Goal: Task Accomplishment & Management: Use online tool/utility

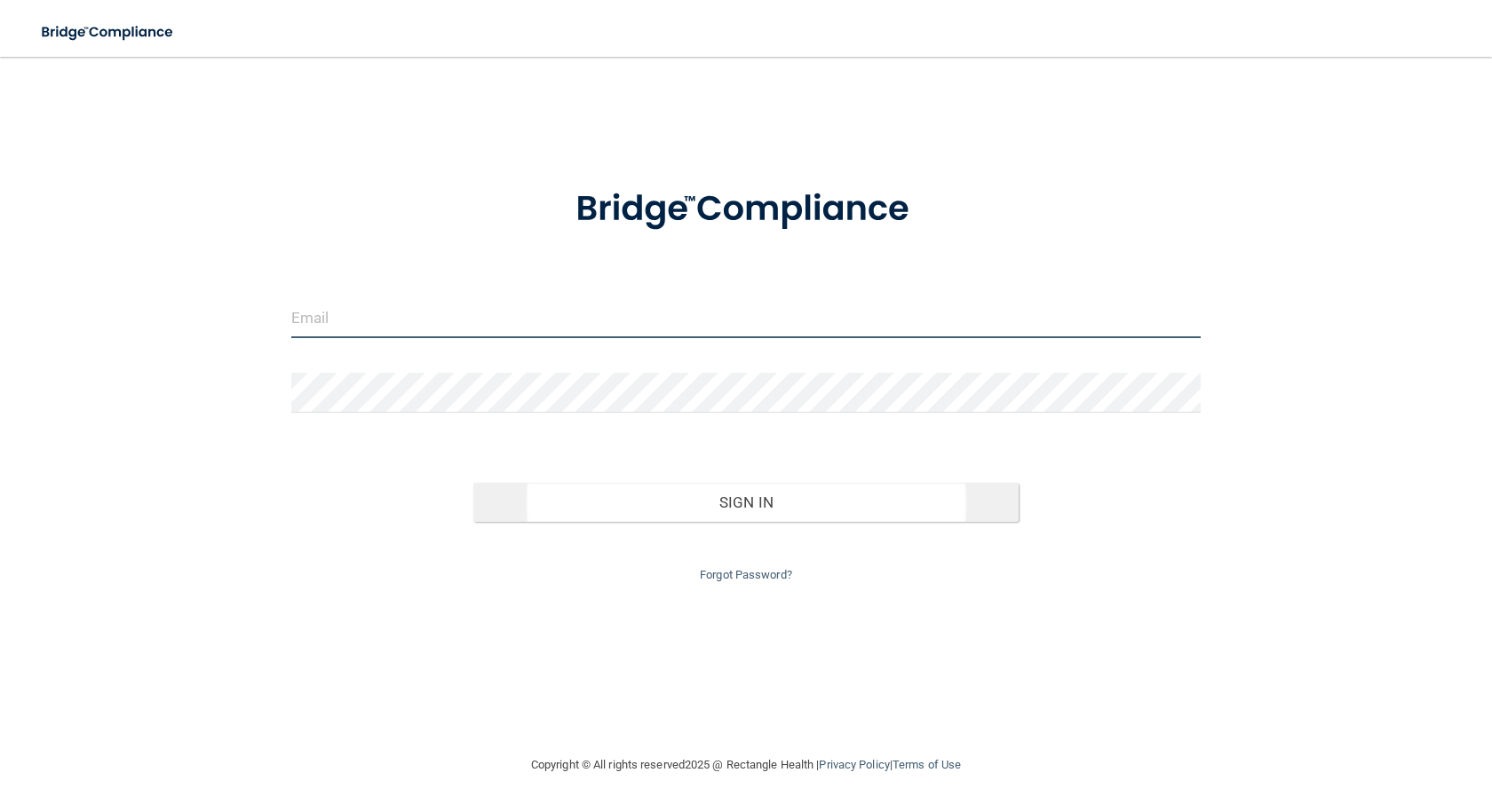
type input "[PERSON_NAME][EMAIL_ADDRESS][DOMAIN_NAME]"
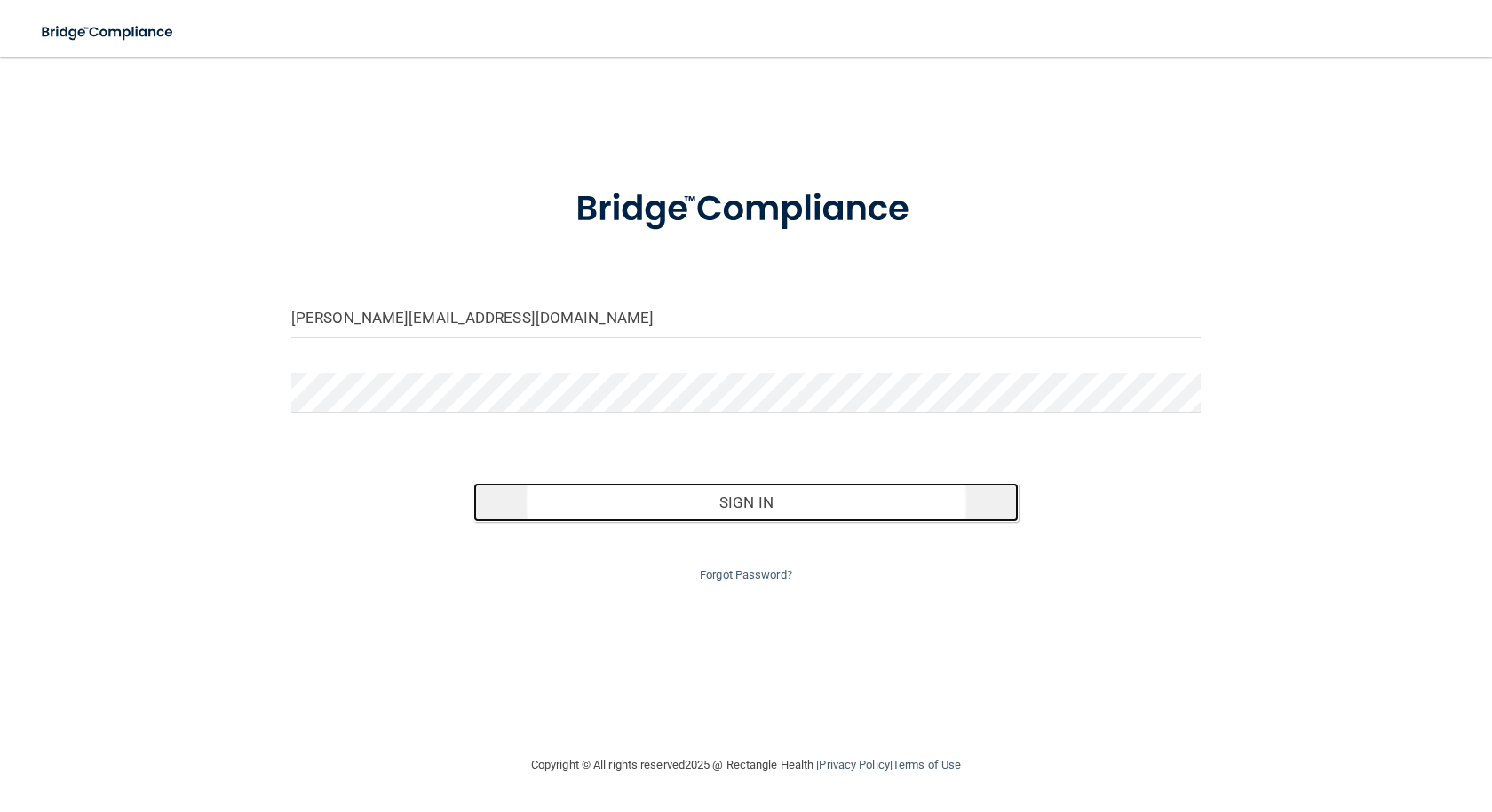
click at [747, 509] on button "Sign In" at bounding box center [746, 502] width 545 height 39
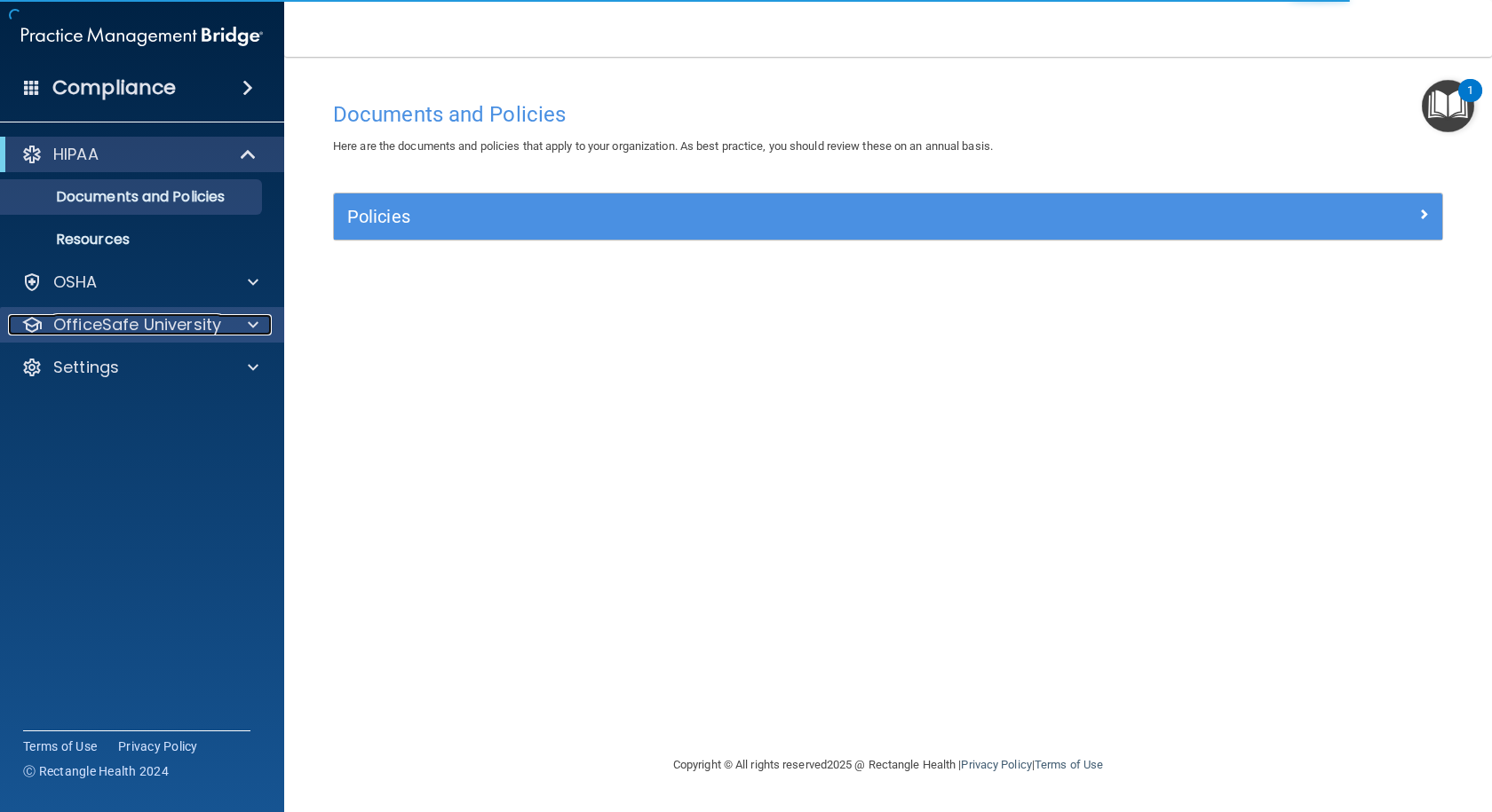
click at [251, 319] on span at bounding box center [253, 324] width 11 height 21
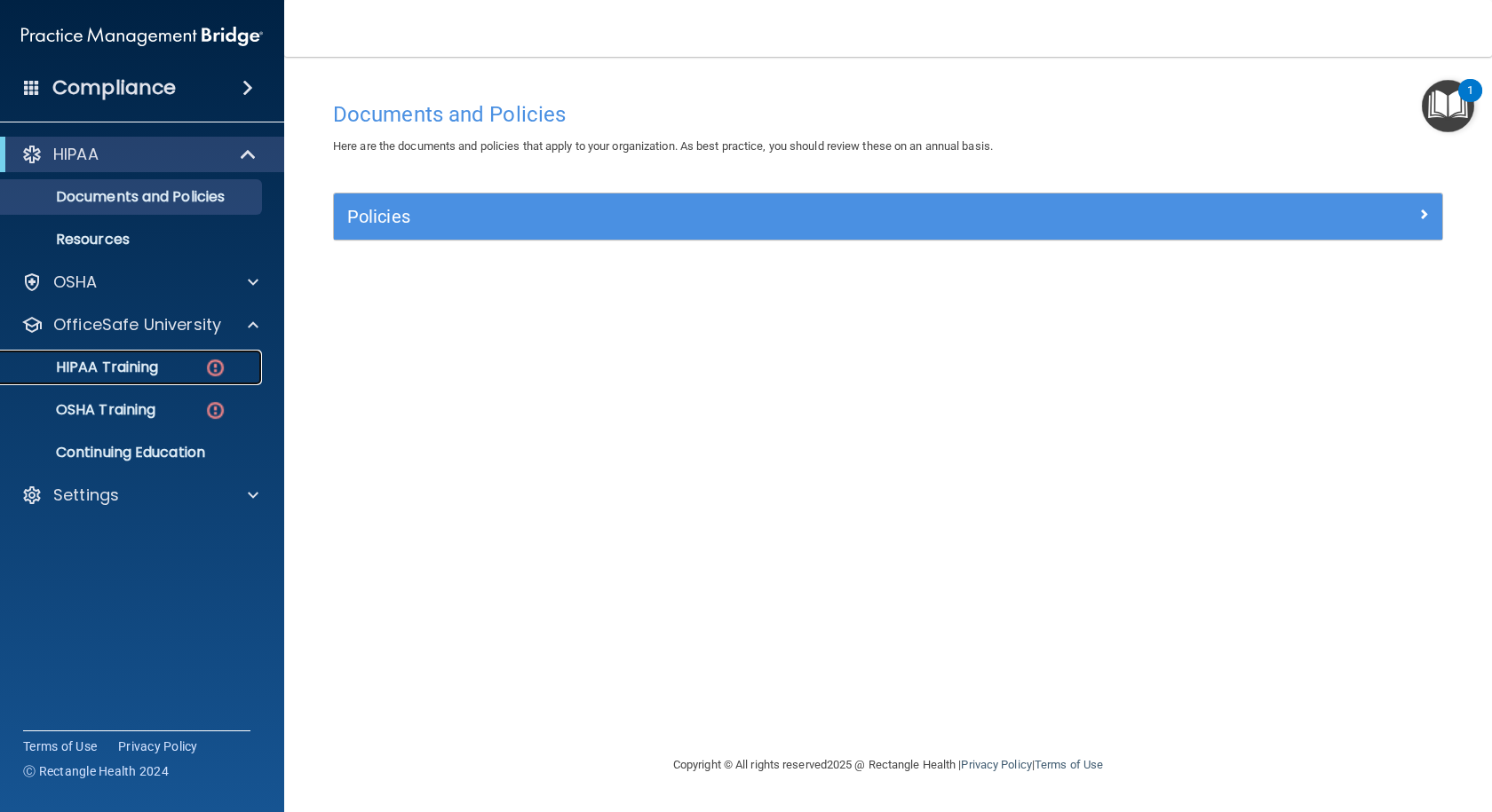
click at [126, 362] on p "HIPAA Training" at bounding box center [85, 367] width 147 height 17
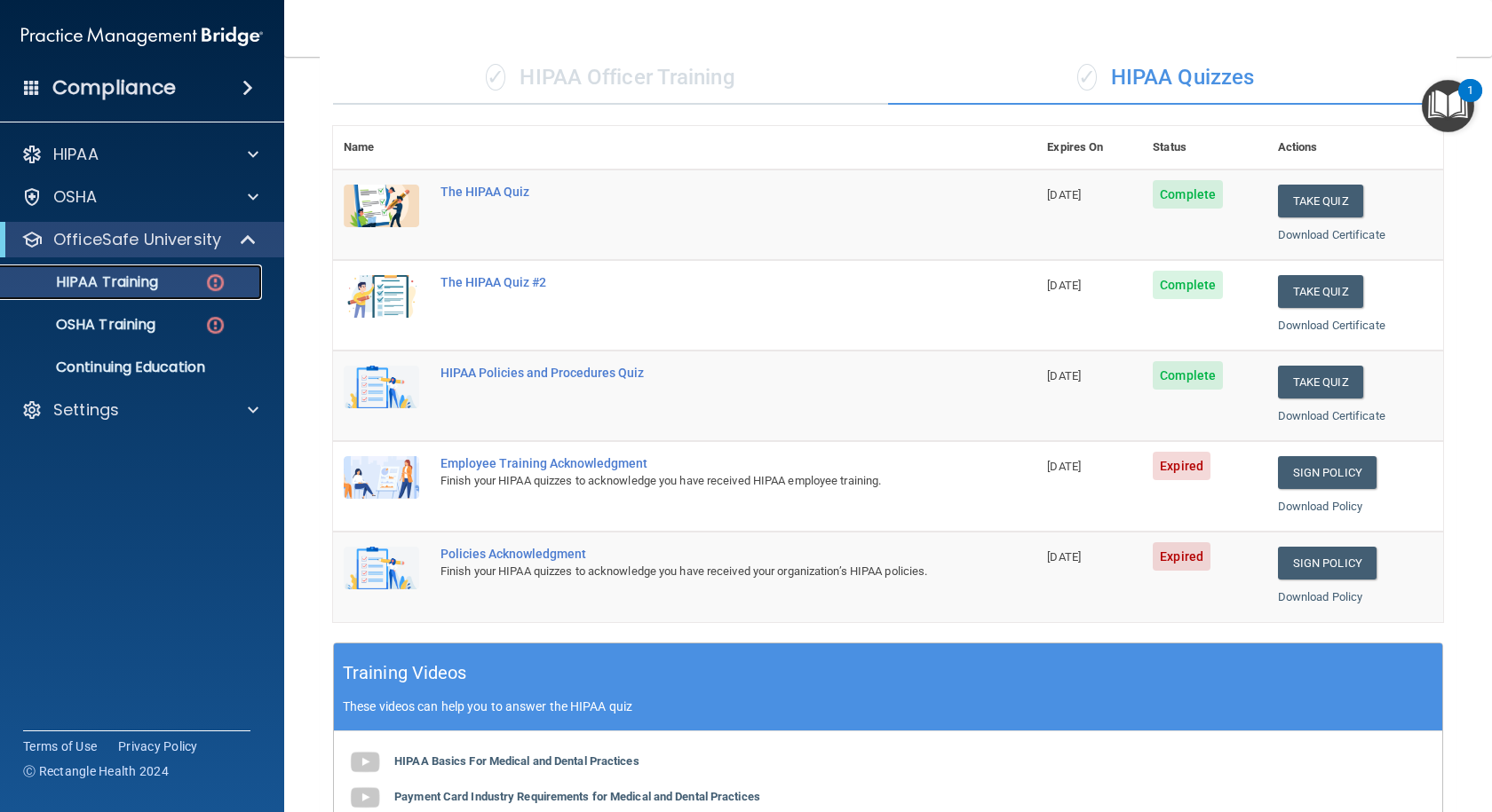
scroll to position [33, 0]
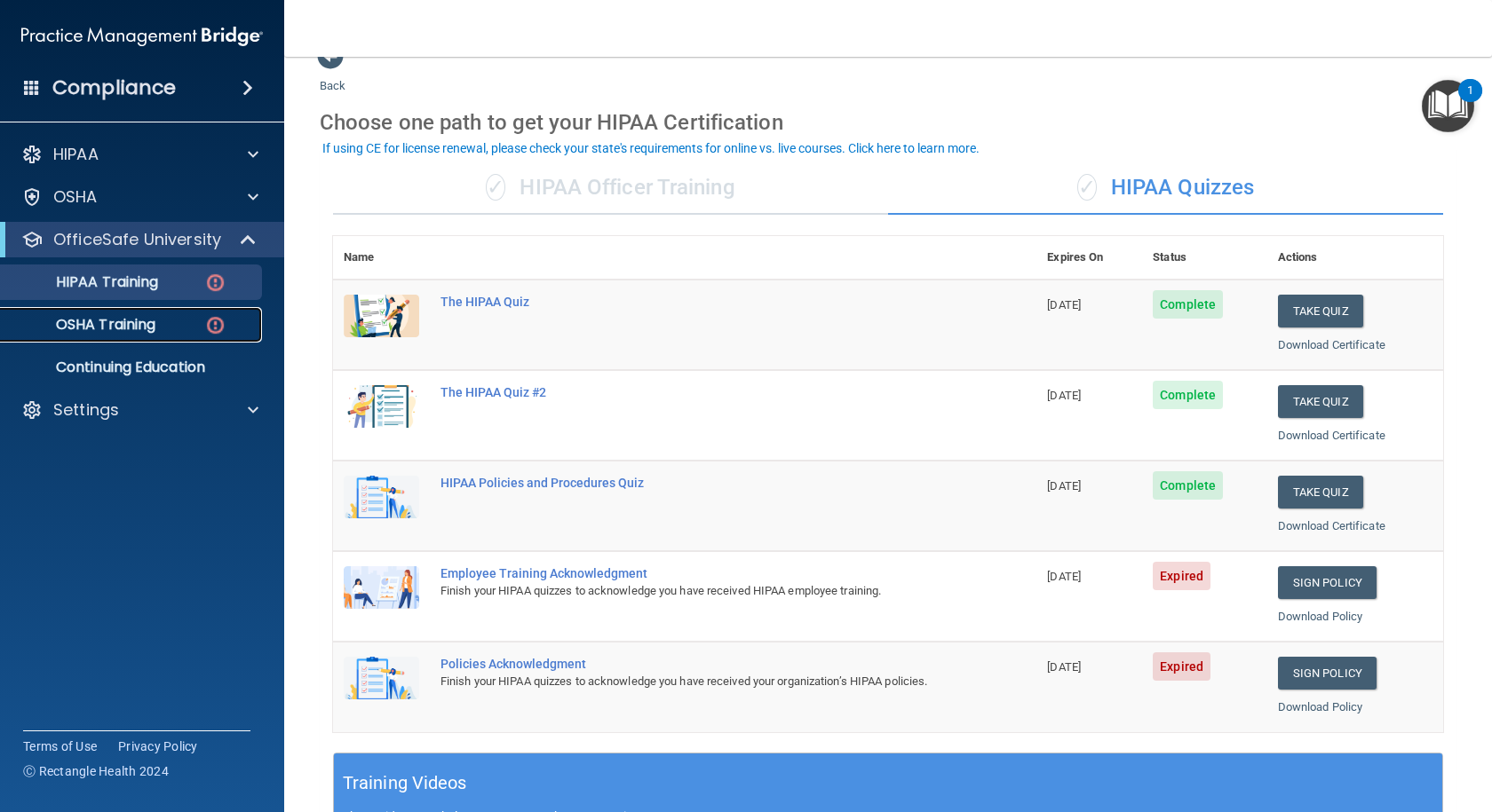
click at [149, 326] on p "OSHA Training" at bounding box center [84, 324] width 144 height 17
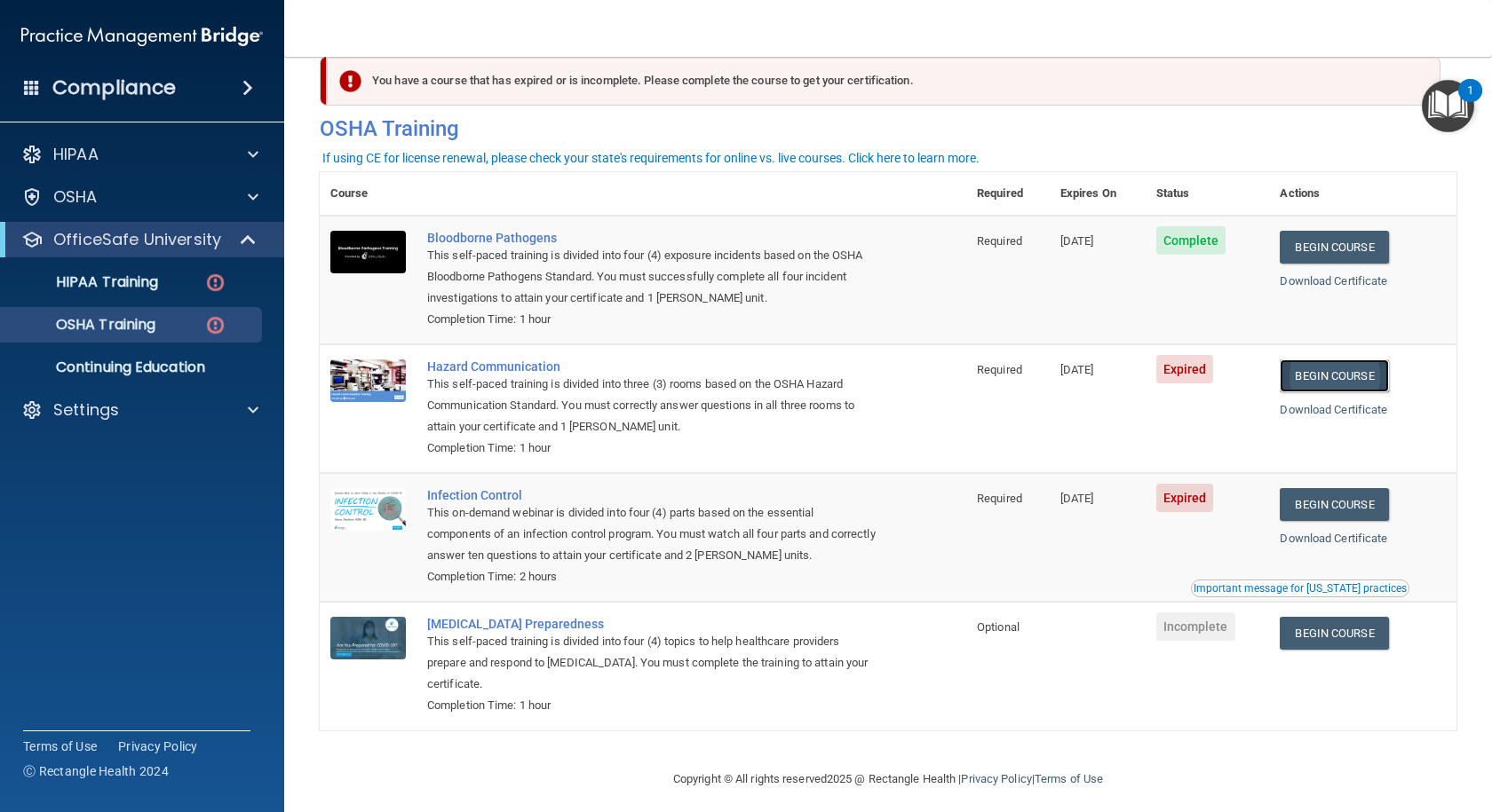
click at [1314, 391] on link "Begin Course" at bounding box center [1333, 376] width 108 height 33
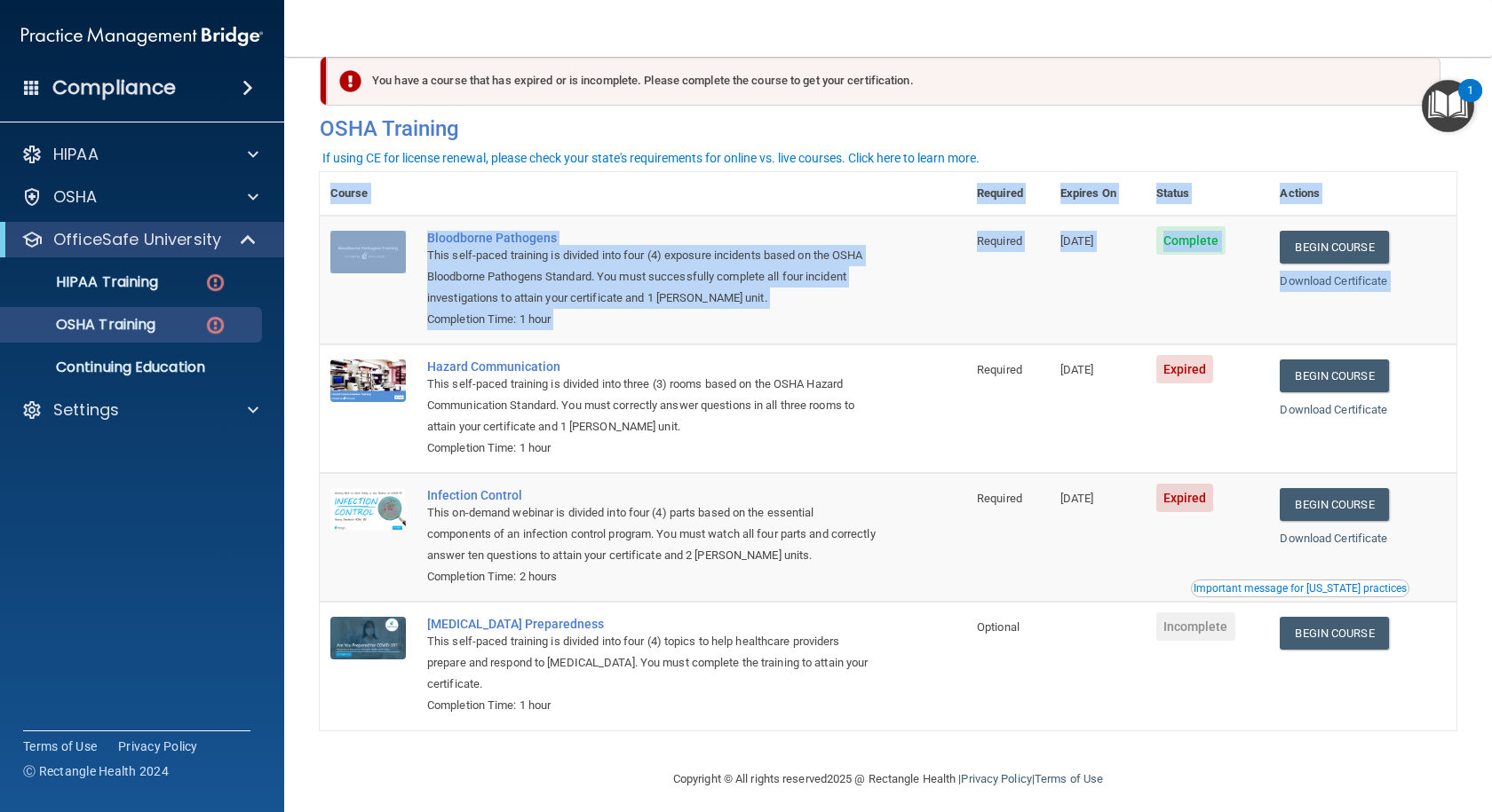
drag, startPoint x: 1477, startPoint y: 467, endPoint x: 1440, endPoint y: 328, distance: 143.8
click at [1437, 330] on main "You have a course that has expired or is incomplete. Please complete the course…" at bounding box center [888, 434] width 1208 height 755
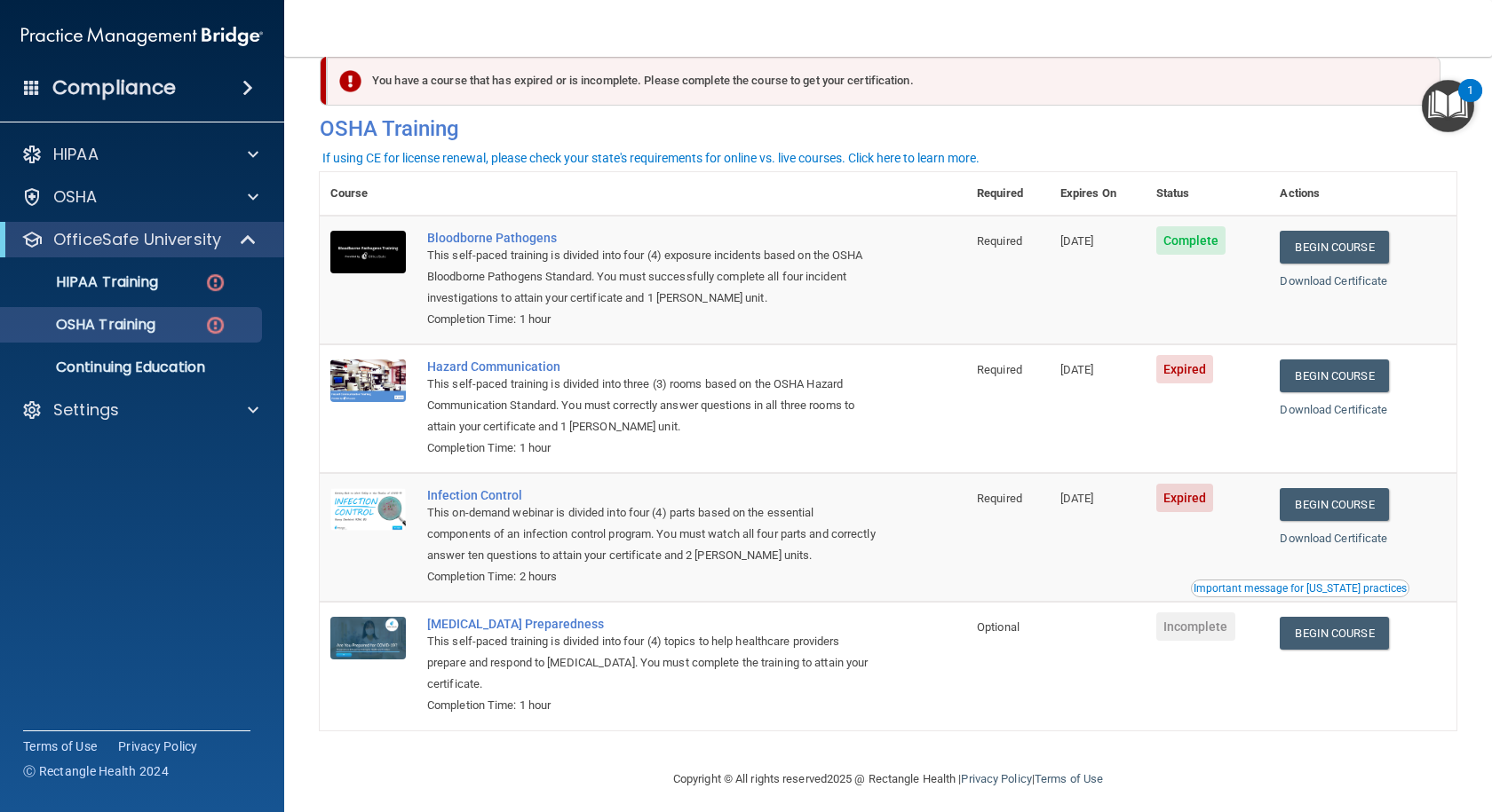
click at [354, 755] on footer "Copyright © All rights reserved 2025 @ Rectangle Health | Privacy Policy | Term…" at bounding box center [888, 777] width 1137 height 53
click at [1330, 375] on link "Begin Course" at bounding box center [1333, 376] width 108 height 33
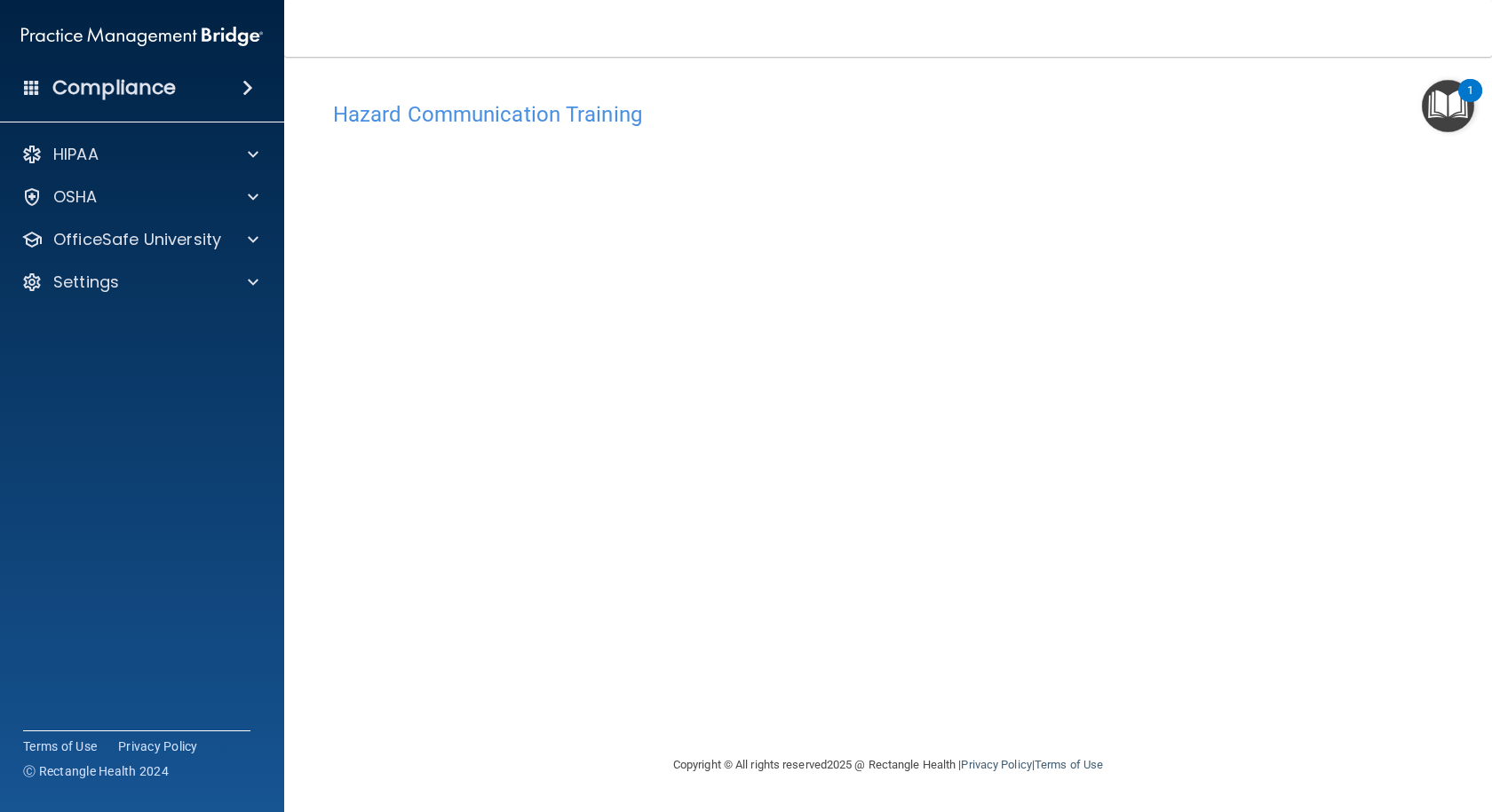
click at [1369, 637] on div "Hazard Communication Training This course doesn’t expire until [DATE]. Are you …" at bounding box center [888, 423] width 1137 height 663
drag, startPoint x: 1265, startPoint y: 263, endPoint x: 1322, endPoint y: 292, distance: 64.0
click at [1323, 293] on div "Hazard Communication Training This course doesn’t expire until [DATE]. Are you …" at bounding box center [888, 423] width 1137 height 663
click at [252, 249] on div "OfficeSafe University" at bounding box center [142, 240] width 285 height 36
click at [253, 236] on span at bounding box center [253, 239] width 11 height 21
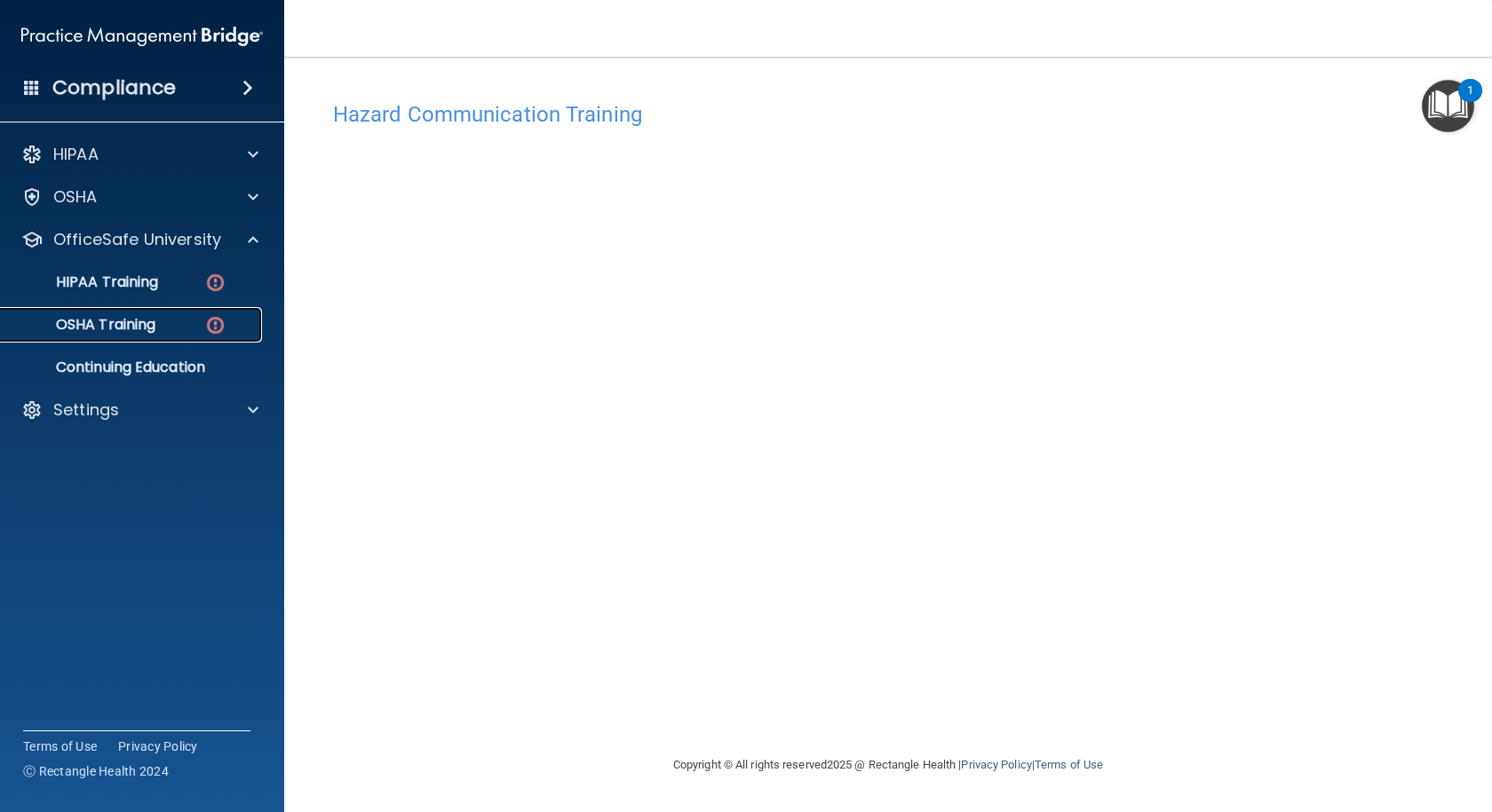
click at [189, 323] on div "OSHA Training" at bounding box center [133, 324] width 242 height 17
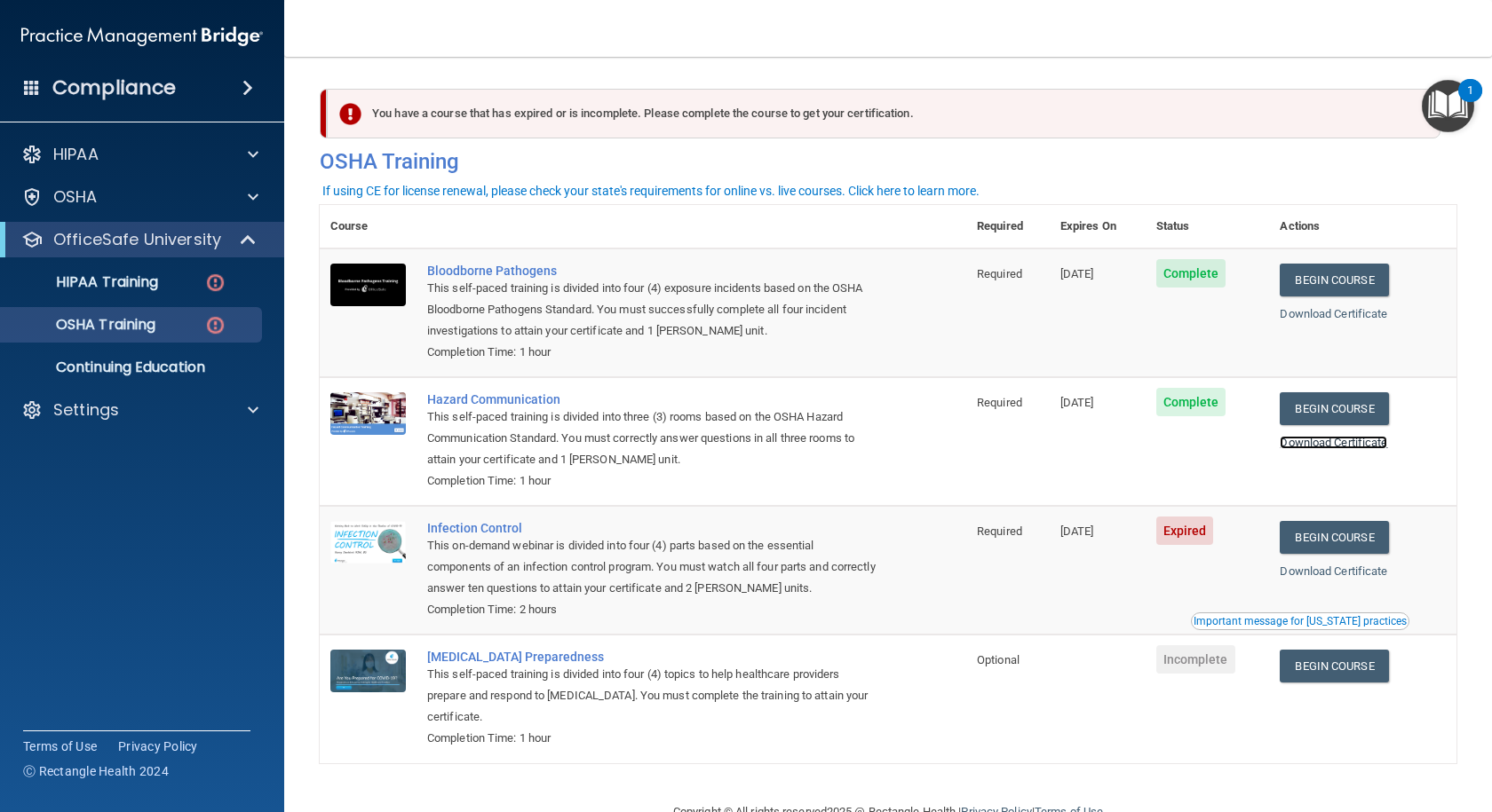
click at [1349, 441] on link "Download Certificate" at bounding box center [1333, 442] width 108 height 14
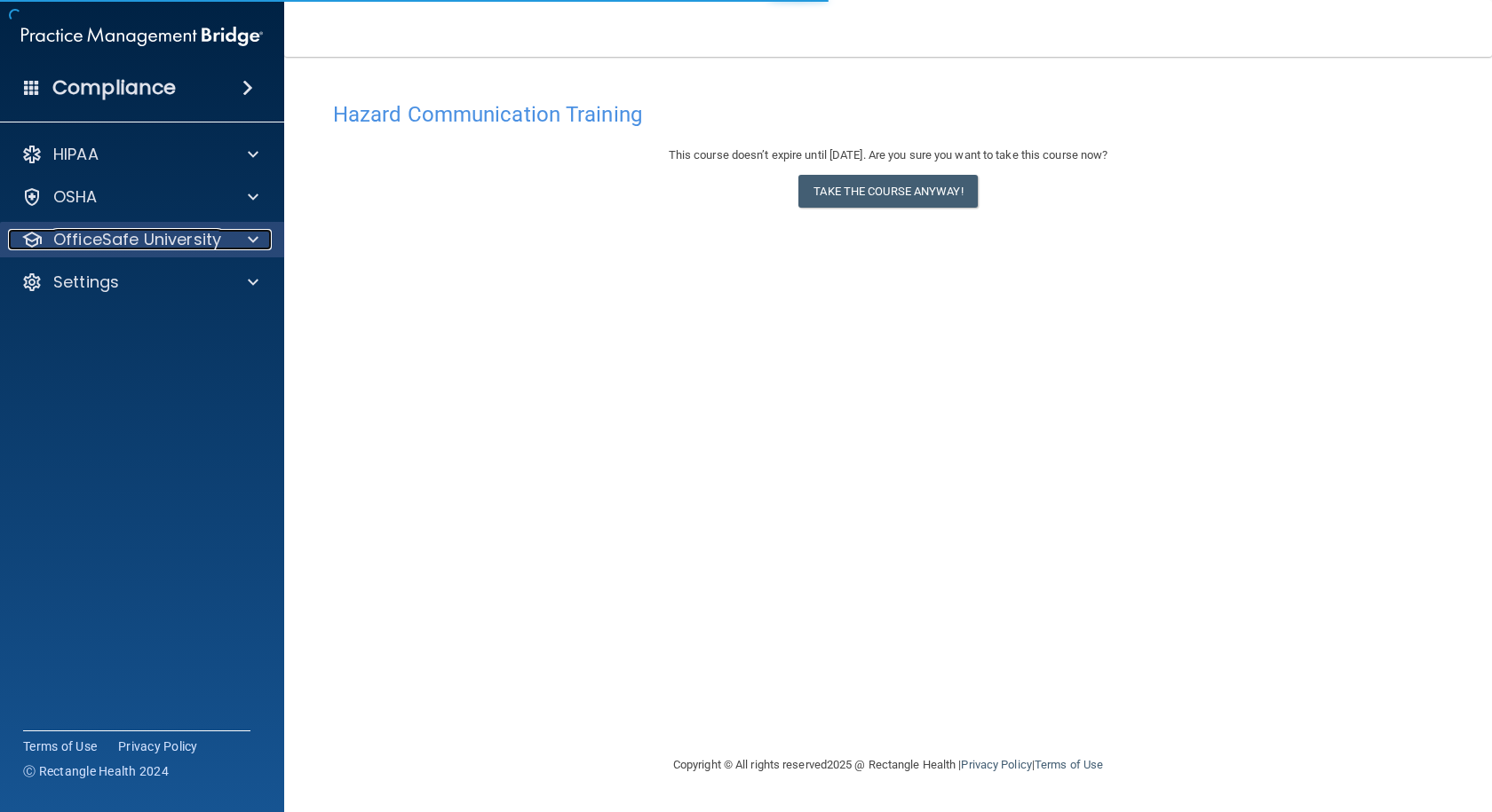
click at [170, 242] on p "OfficeSafe University" at bounding box center [137, 239] width 168 height 21
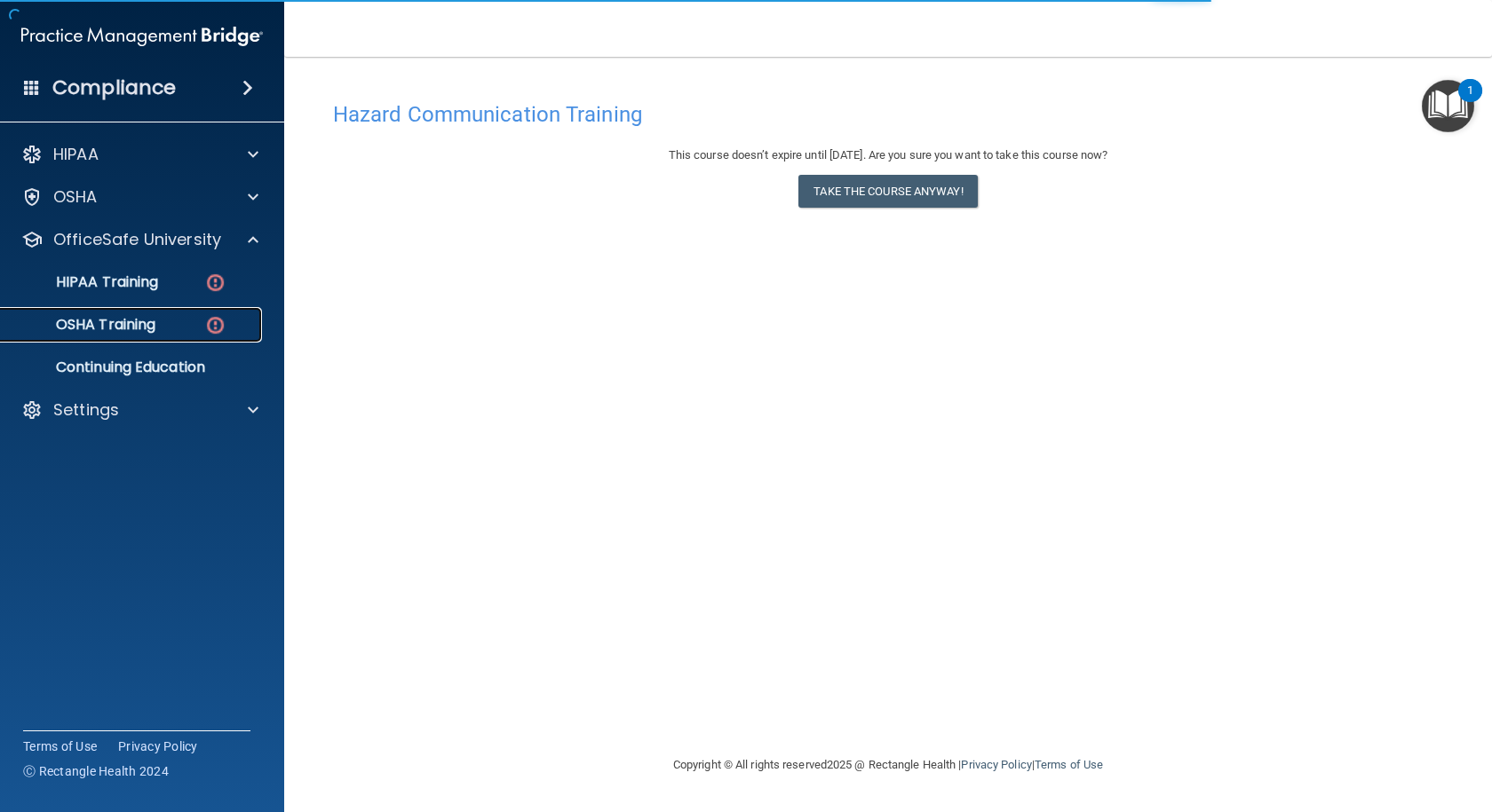
click at [146, 324] on p "OSHA Training" at bounding box center [84, 324] width 144 height 17
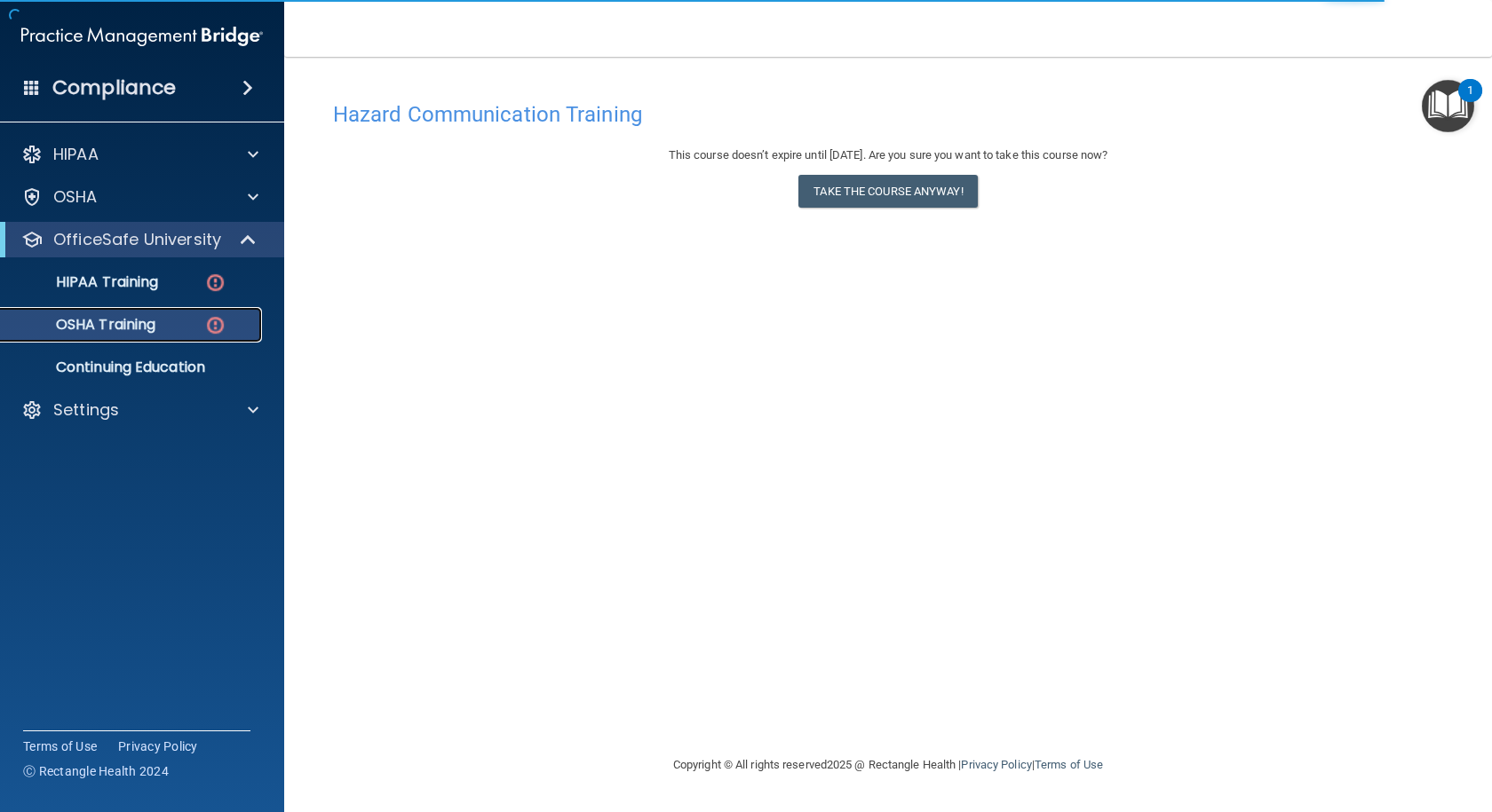
click at [149, 330] on p "OSHA Training" at bounding box center [84, 324] width 144 height 17
click at [150, 330] on p "OSHA Training" at bounding box center [84, 324] width 144 height 17
